Goal: Task Accomplishment & Management: Use online tool/utility

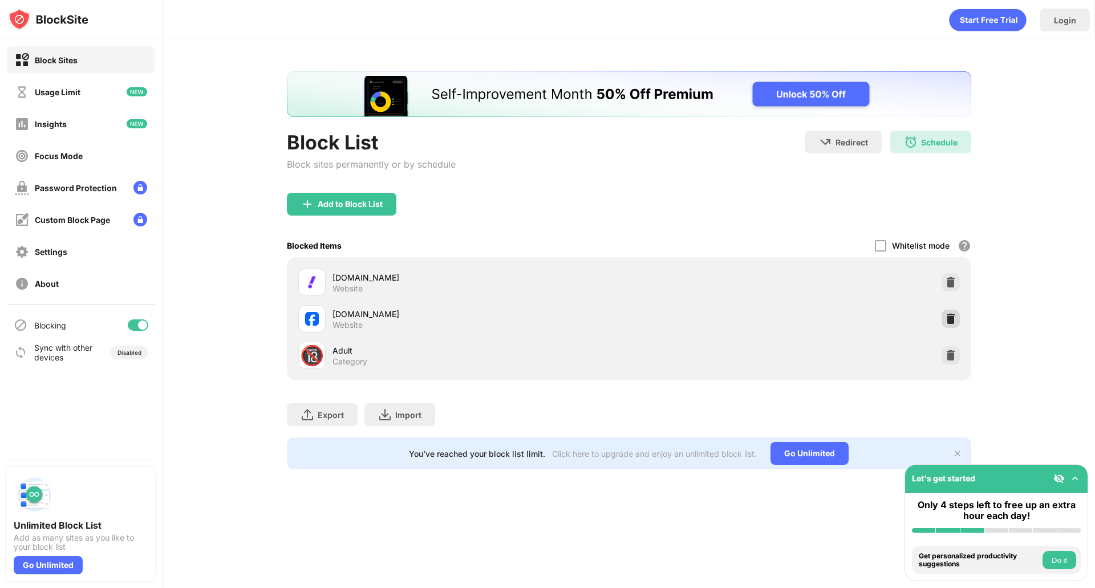
click at [948, 320] on img at bounding box center [950, 318] width 11 height 11
